Goal: Task Accomplishment & Management: Use online tool/utility

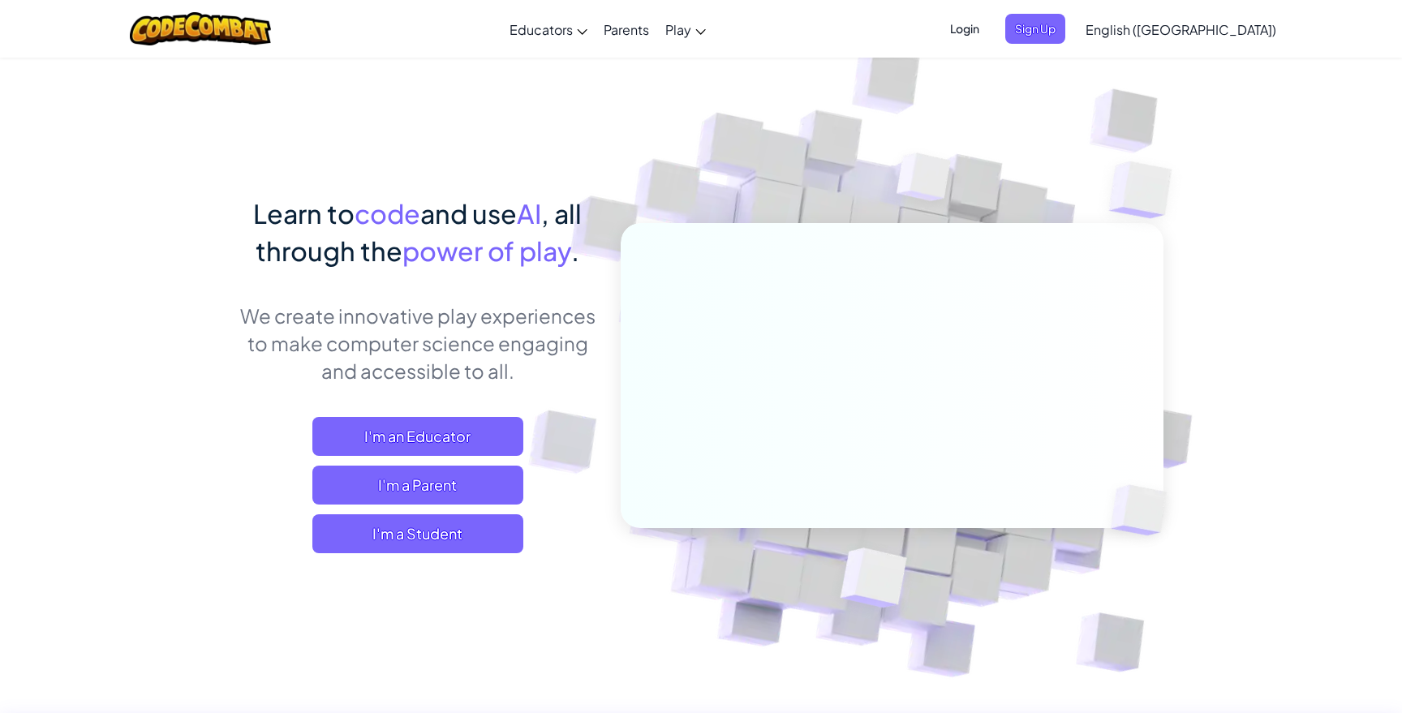
click at [989, 26] on span "Login" at bounding box center [965, 29] width 49 height 30
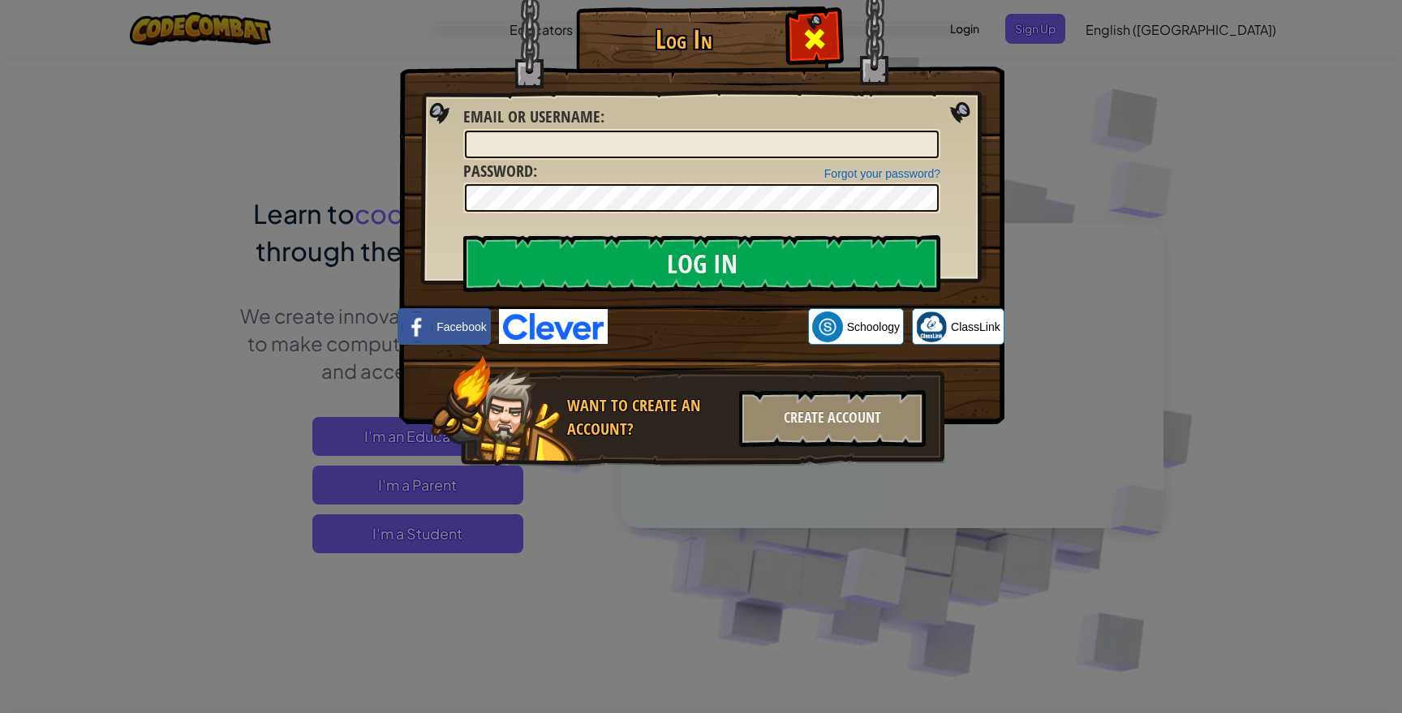
click at [820, 35] on span at bounding box center [815, 39] width 26 height 26
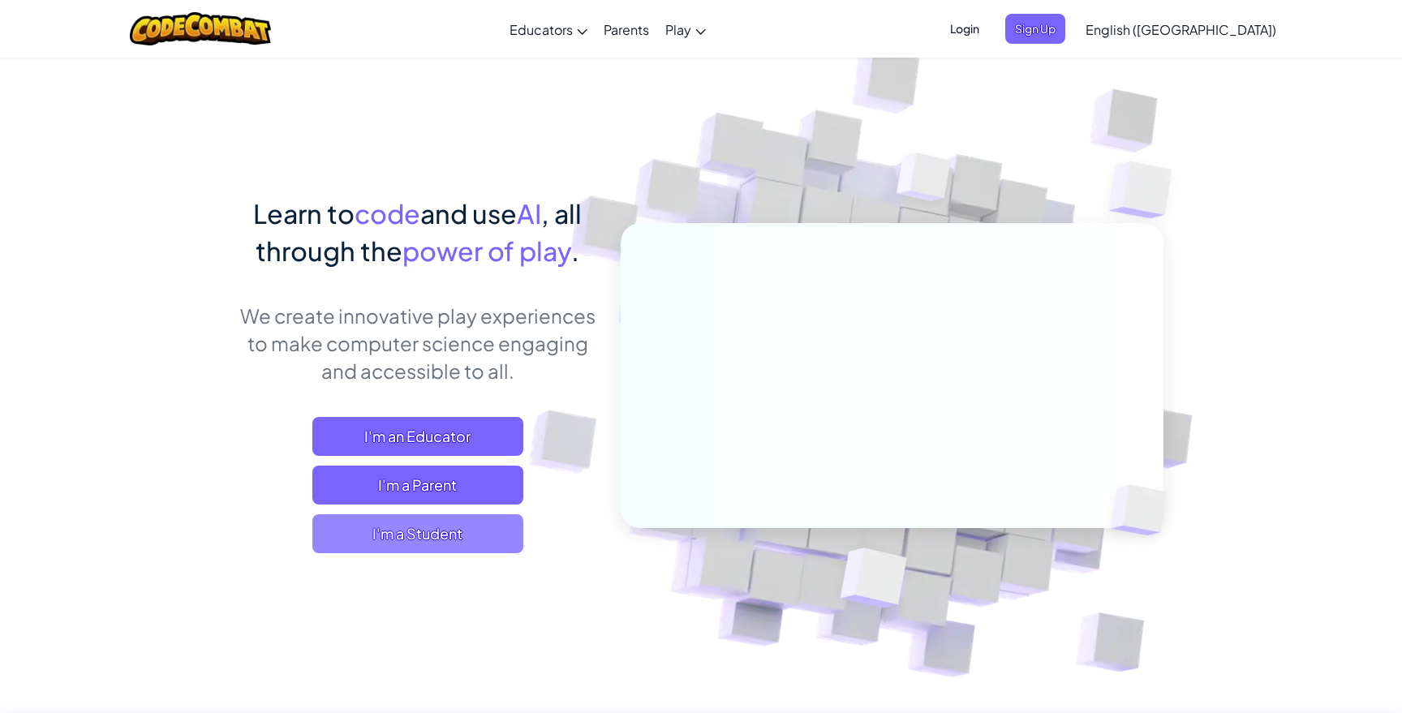
click at [394, 529] on span "I'm a Student" at bounding box center [417, 534] width 211 height 39
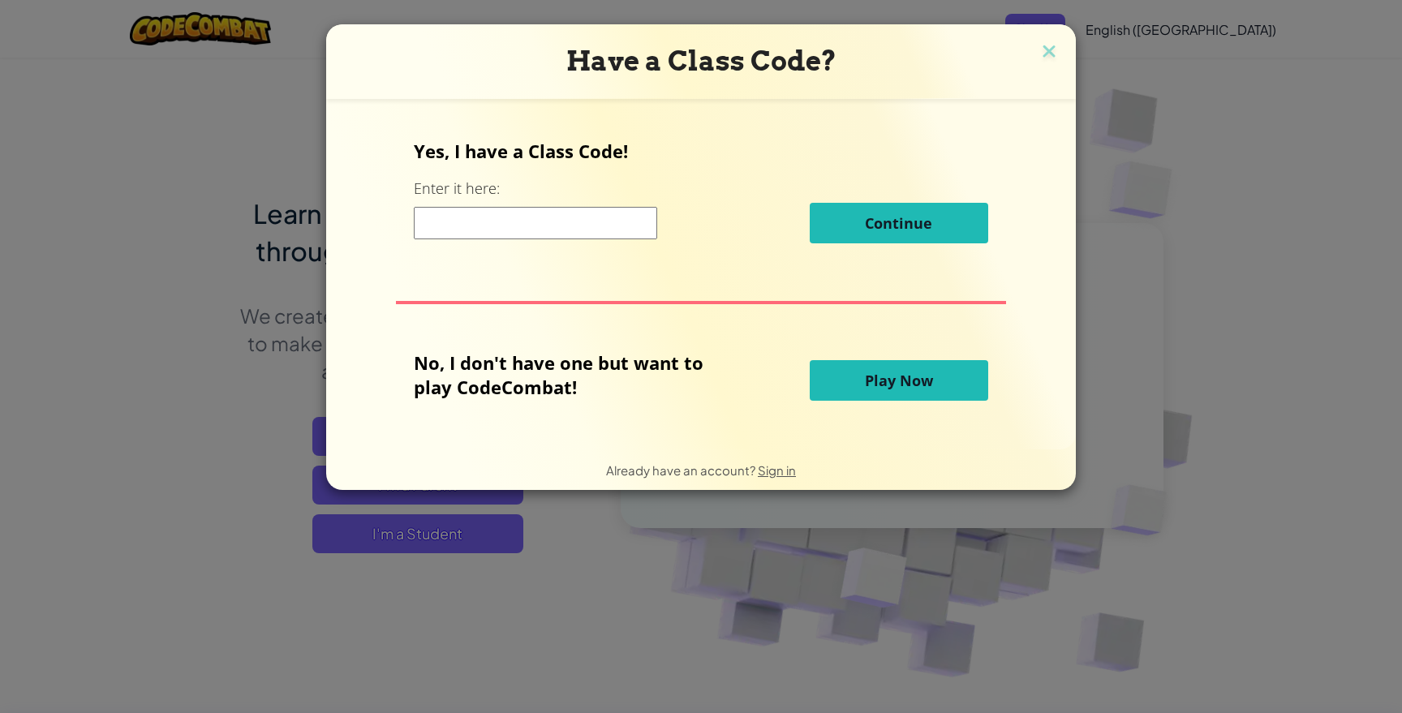
click at [563, 232] on input at bounding box center [535, 223] width 243 height 32
click at [777, 225] on div "Continue" at bounding box center [701, 223] width 574 height 41
click at [611, 241] on div "Continue" at bounding box center [701, 223] width 574 height 41
click at [618, 223] on input at bounding box center [535, 223] width 243 height 32
click at [846, 384] on button "Play Now" at bounding box center [899, 380] width 179 height 41
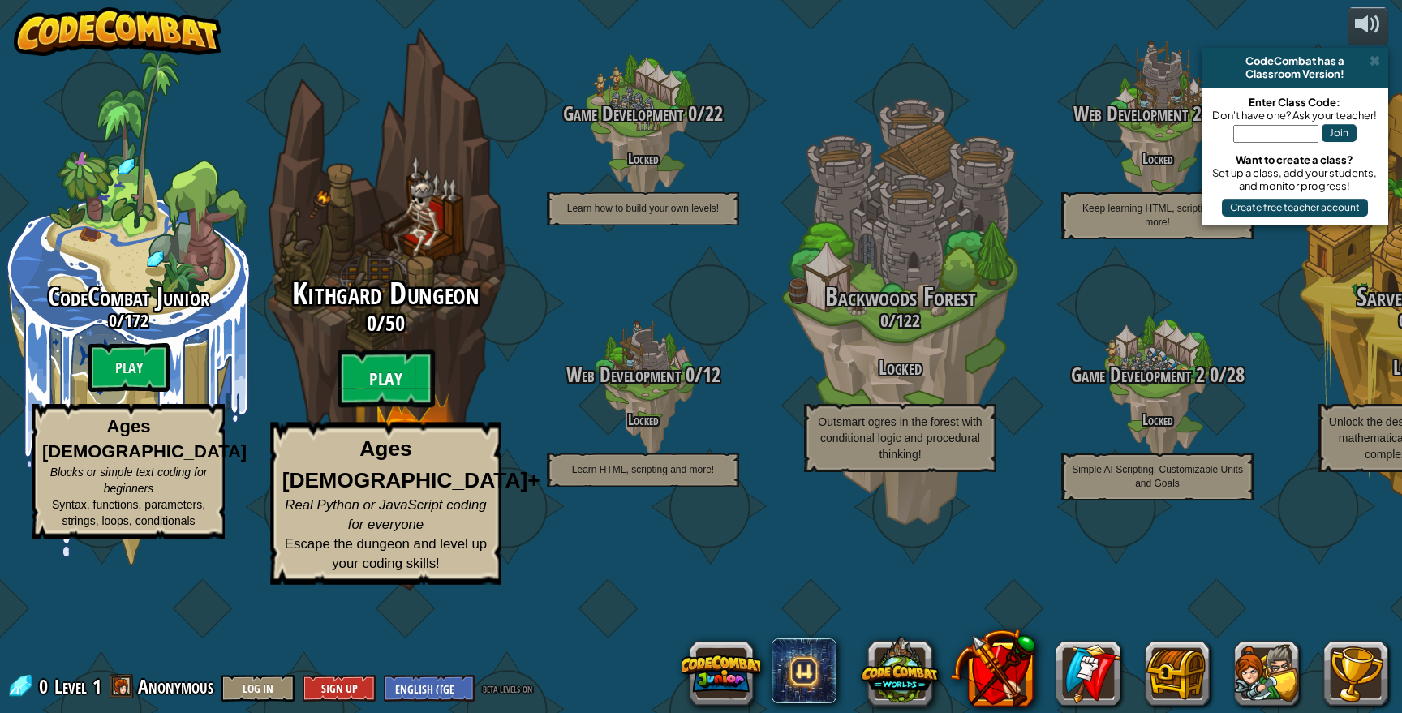
click at [377, 408] on btn "Play" at bounding box center [386, 379] width 97 height 58
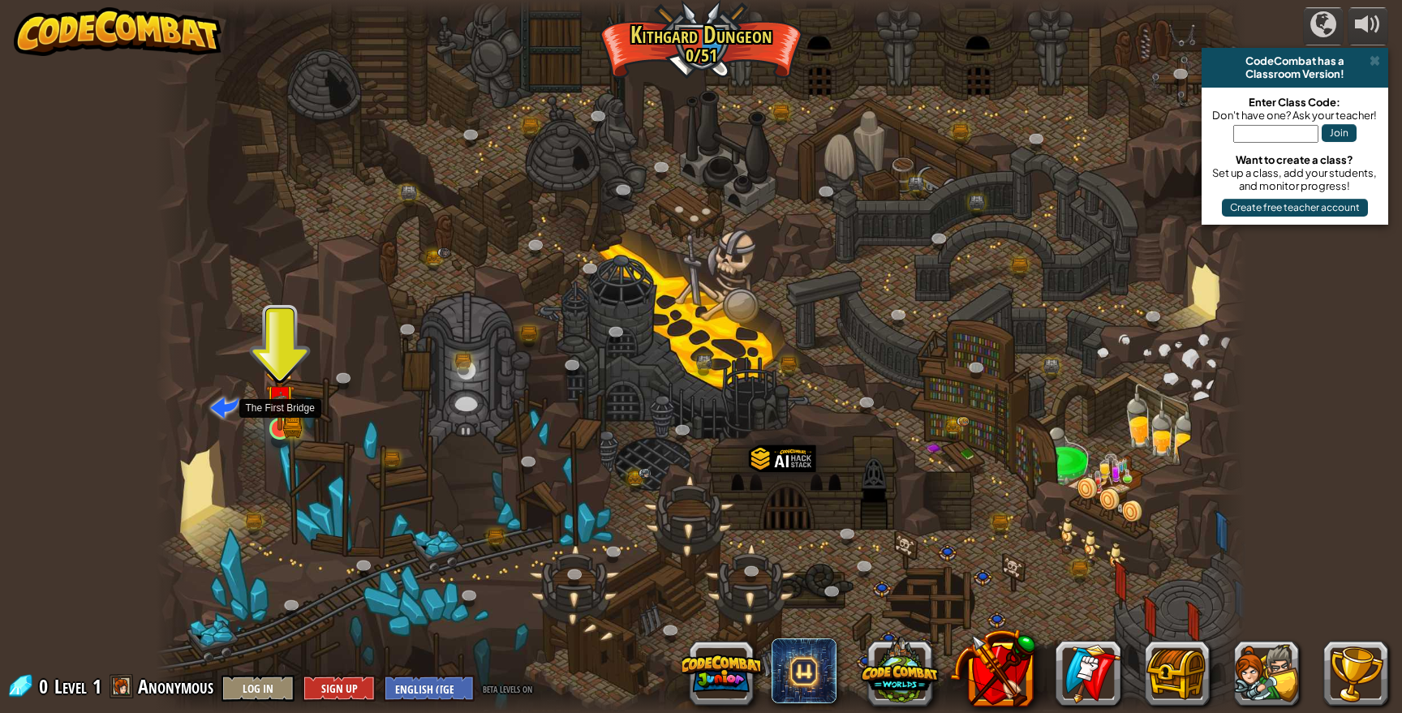
click at [278, 421] on img at bounding box center [279, 399] width 29 height 63
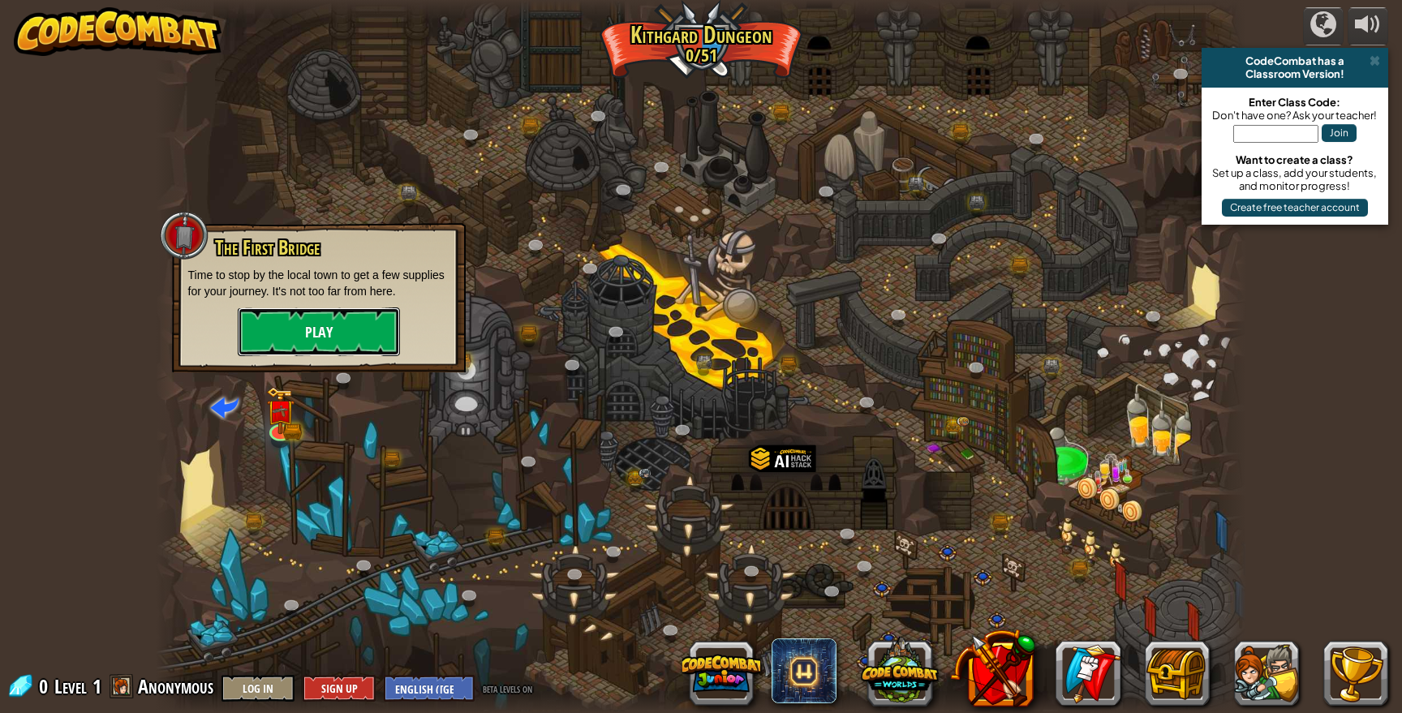
click at [347, 332] on button "Play" at bounding box center [319, 332] width 162 height 49
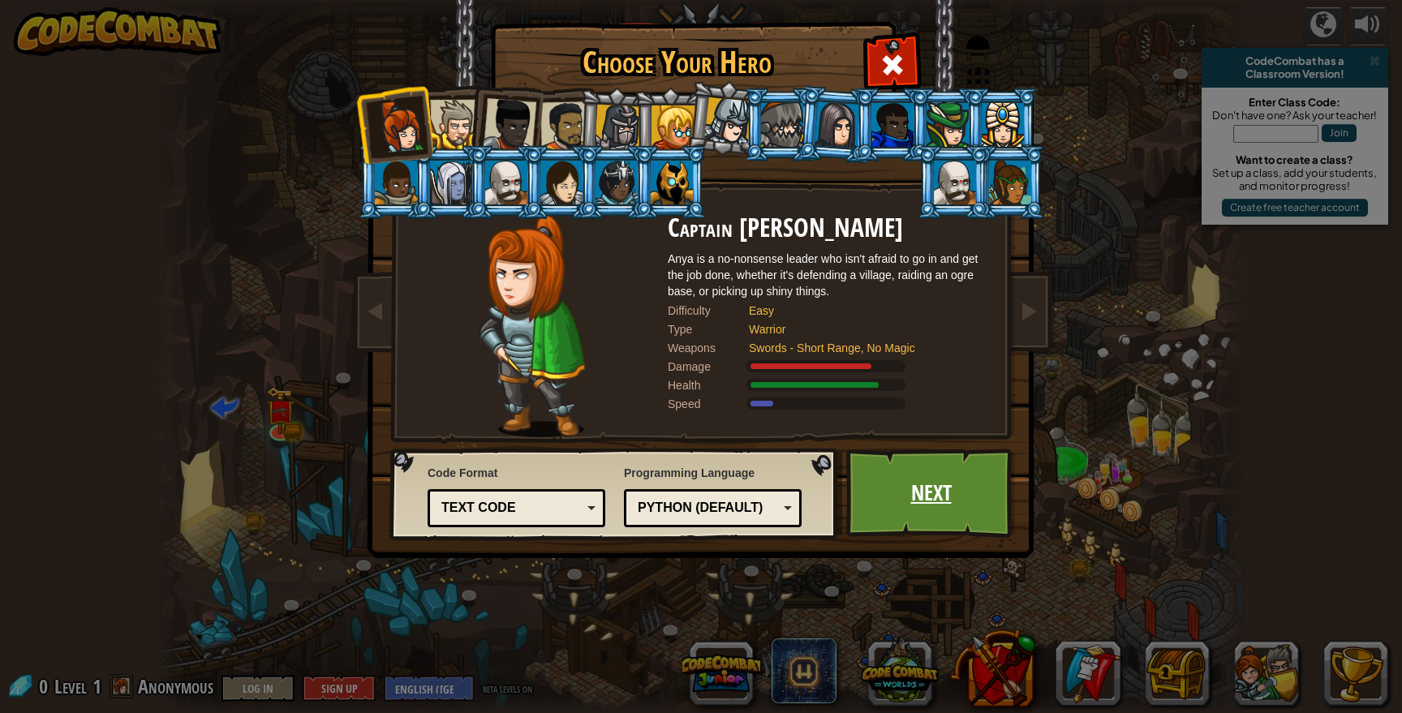
click at [888, 505] on link "Next" at bounding box center [931, 493] width 170 height 89
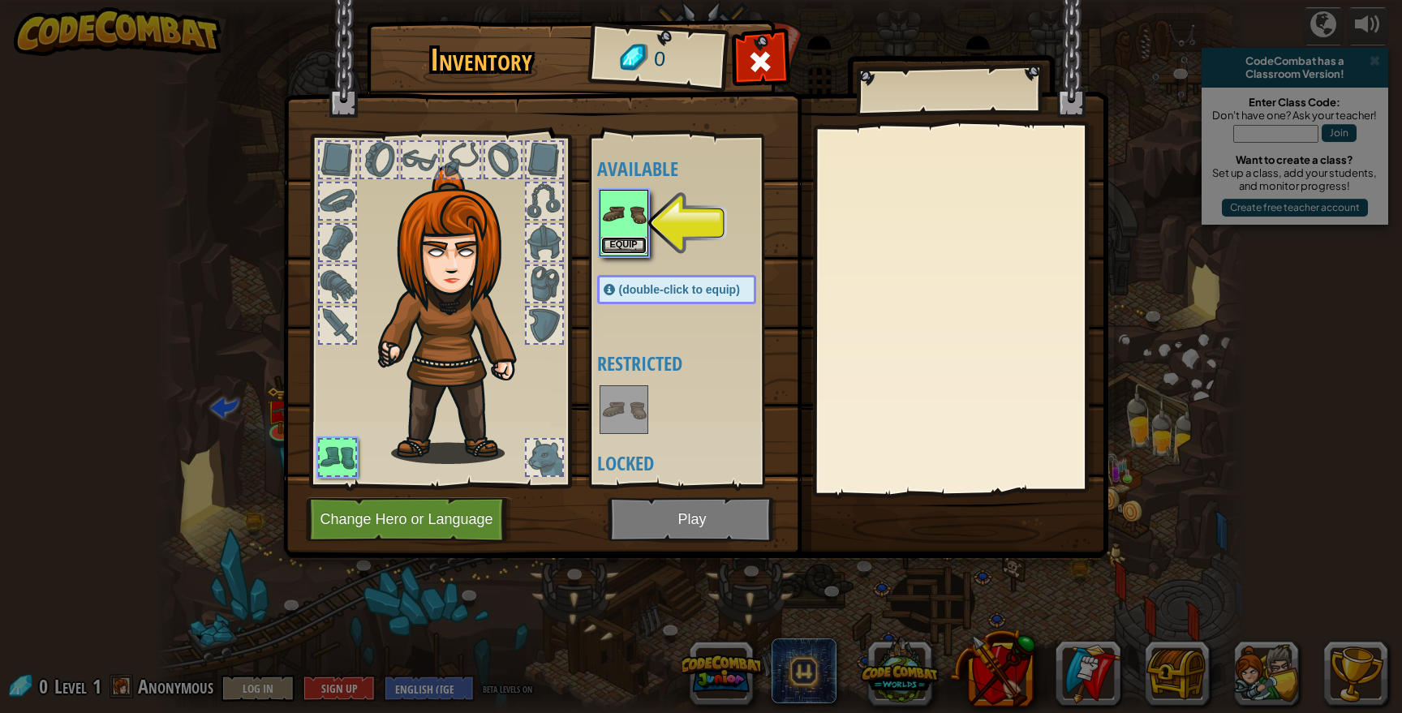
click at [630, 253] on button "Equip" at bounding box center [623, 245] width 45 height 17
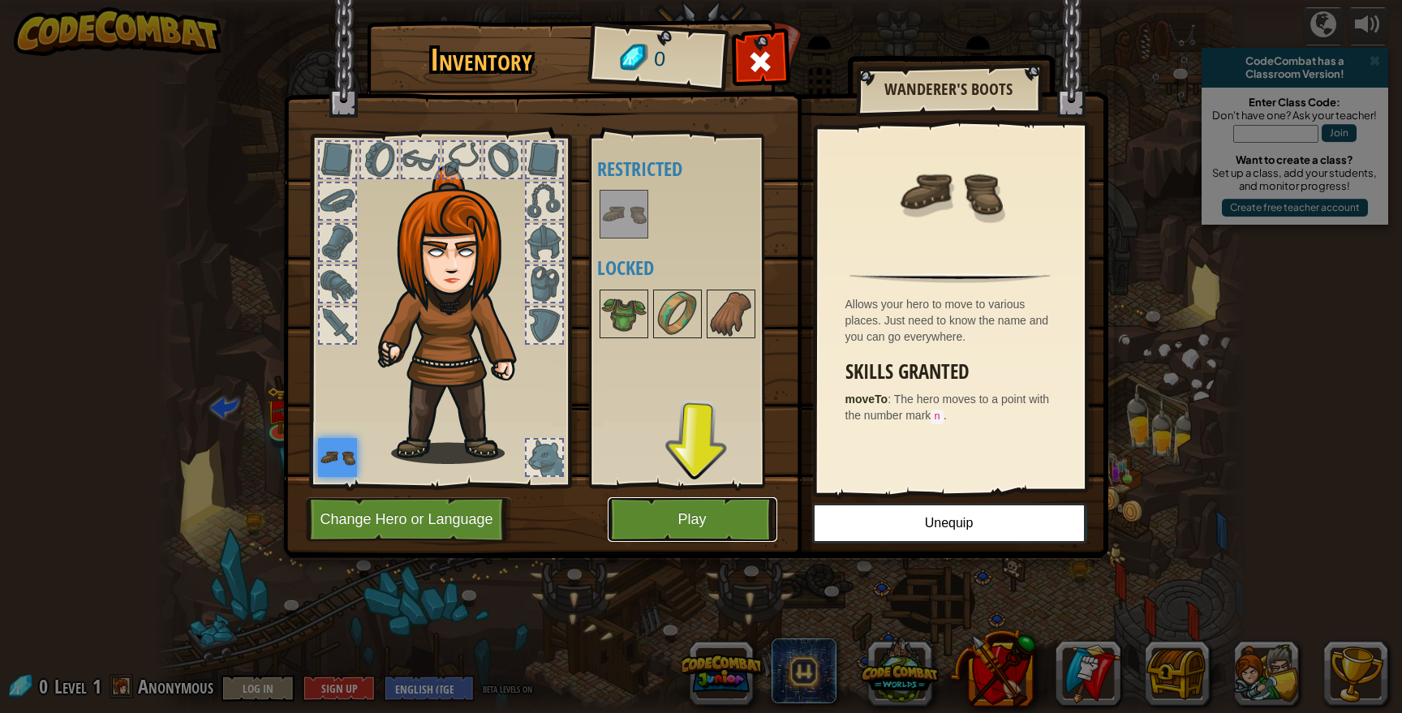
click at [699, 523] on button "Play" at bounding box center [693, 519] width 170 height 45
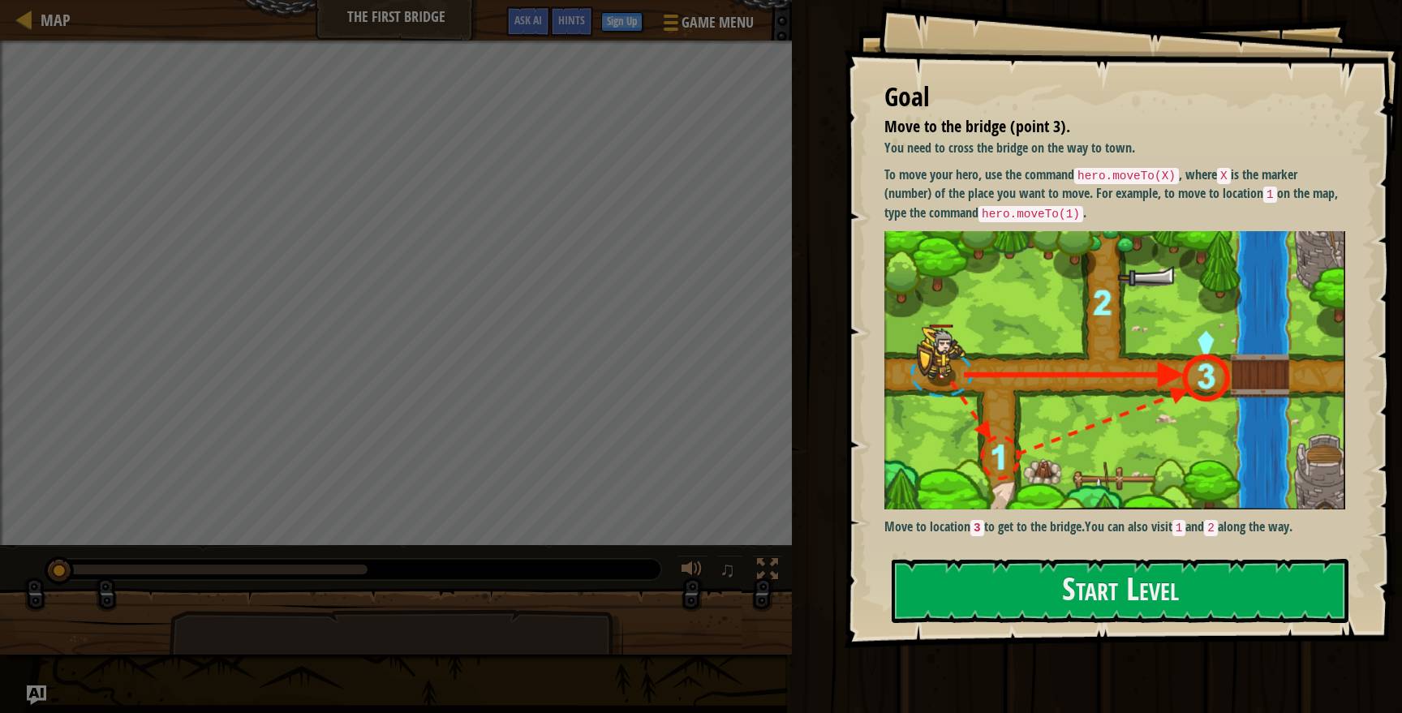
click at [818, 146] on div "Run Submit Done" at bounding box center [1094, 352] width 615 height 705
